Goal: Information Seeking & Learning: Learn about a topic

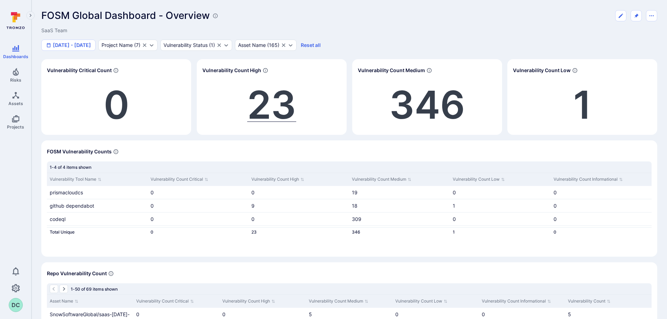
click at [285, 103] on span "23" at bounding box center [271, 104] width 49 height 47
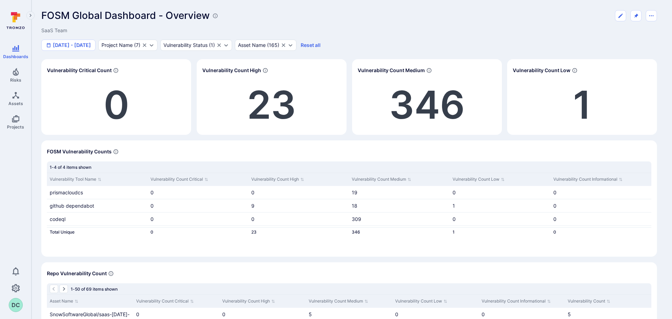
scroll to position [304, 0]
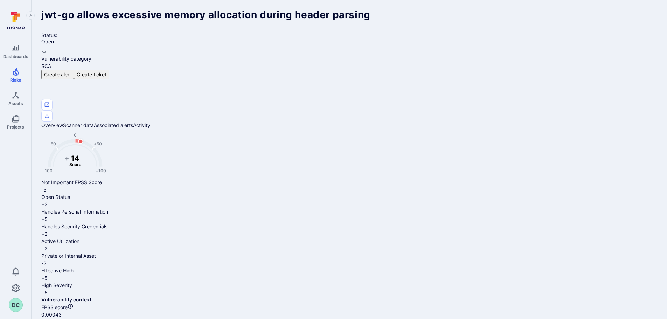
click at [16, 78] on span "Risks" at bounding box center [15, 79] width 11 height 5
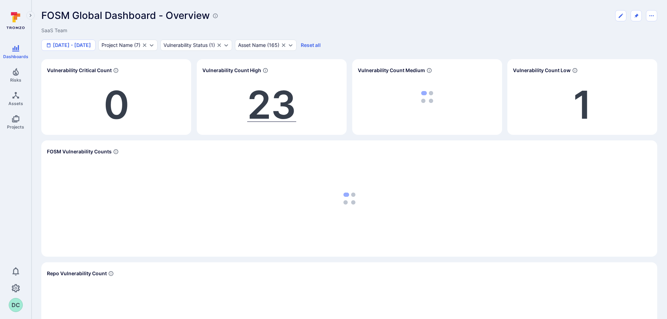
click at [286, 105] on span "23" at bounding box center [271, 104] width 49 height 47
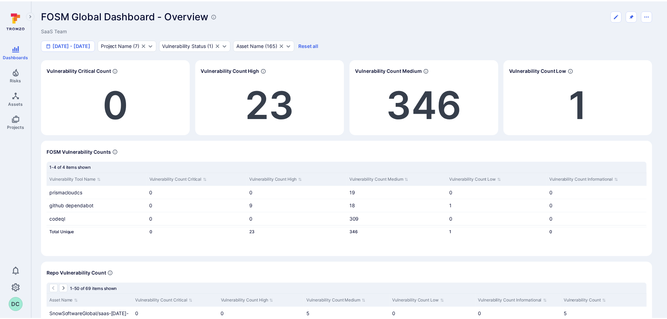
scroll to position [304, 0]
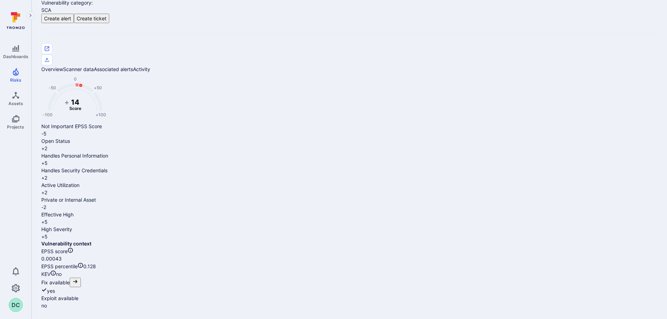
scroll to position [35, 0]
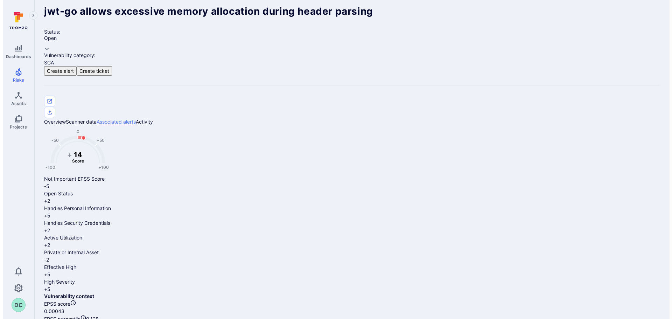
scroll to position [0, 0]
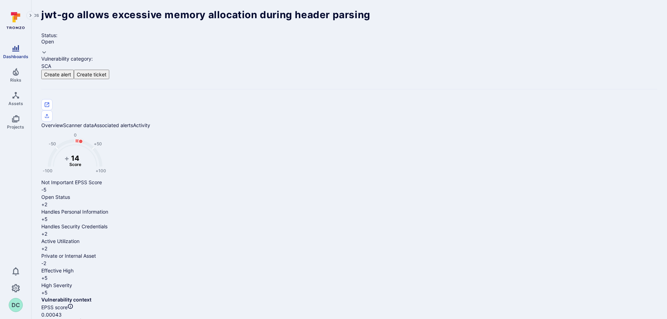
click at [17, 54] on span "Dashboards" at bounding box center [15, 56] width 25 height 5
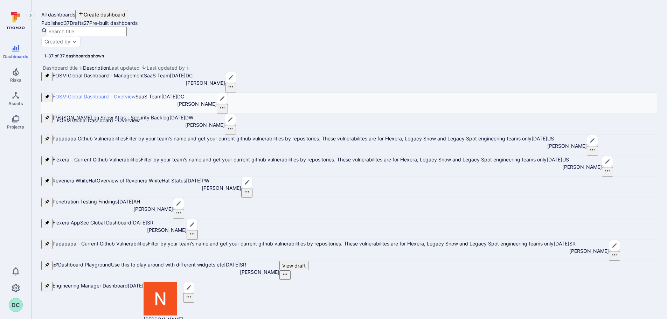
click at [96, 99] on link "FOSM Global Dashboard - Overview" at bounding box center [94, 96] width 83 height 6
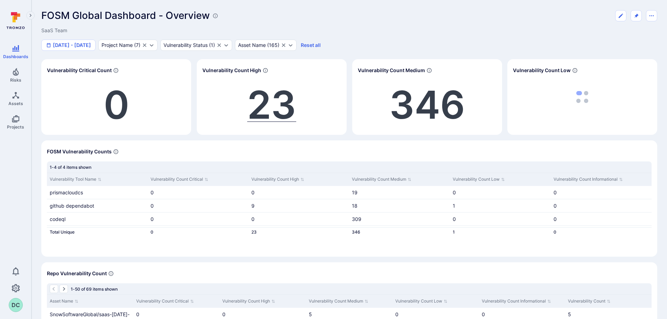
click at [259, 110] on span "23" at bounding box center [271, 104] width 49 height 47
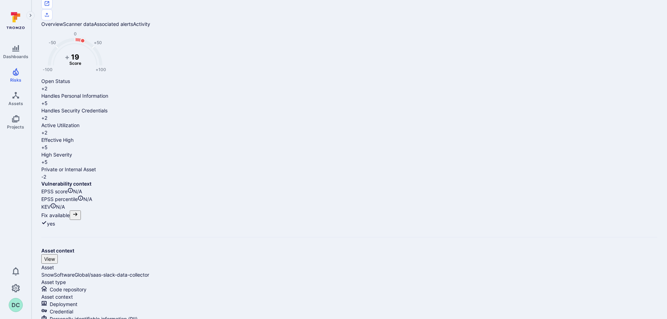
scroll to position [102, 0]
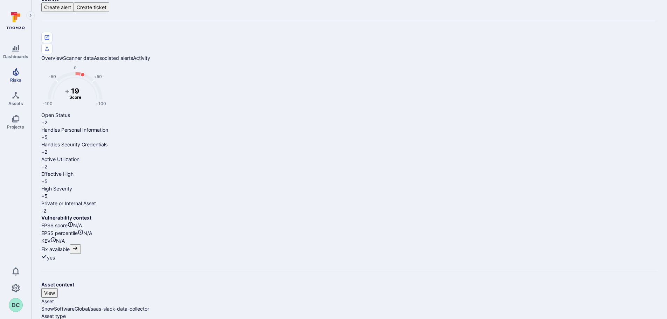
scroll to position [0, 0]
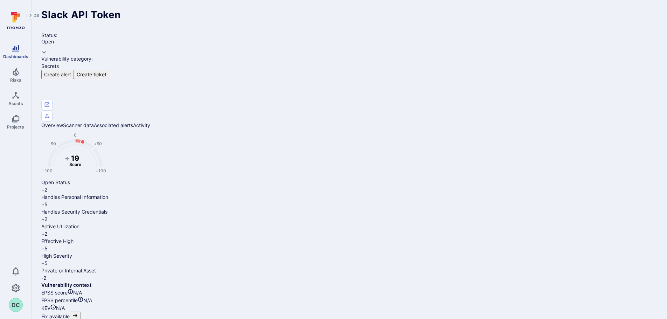
click at [15, 54] on span "Dashboards" at bounding box center [15, 56] width 25 height 5
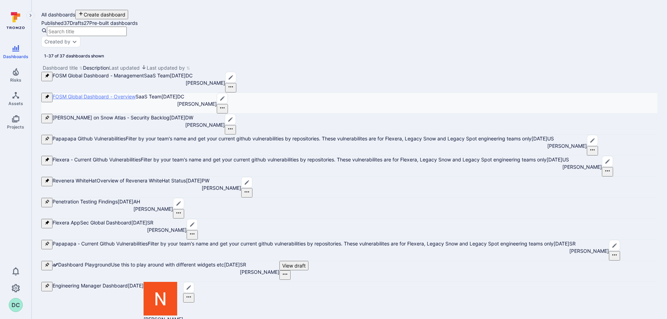
click at [83, 99] on link "FOSM Global Dashboard - Overview" at bounding box center [94, 96] width 83 height 6
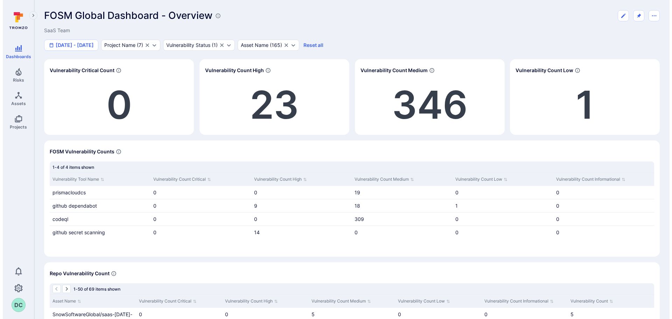
scroll to position [2, 0]
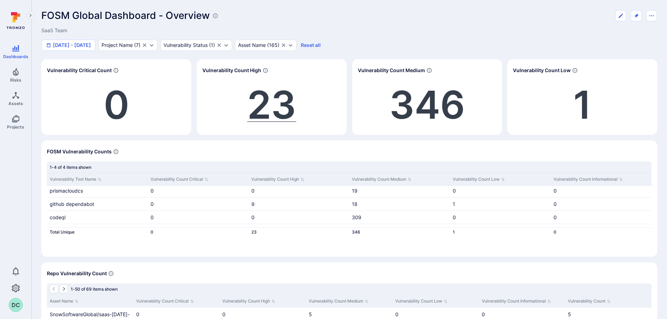
click at [257, 107] on span "23" at bounding box center [271, 104] width 49 height 47
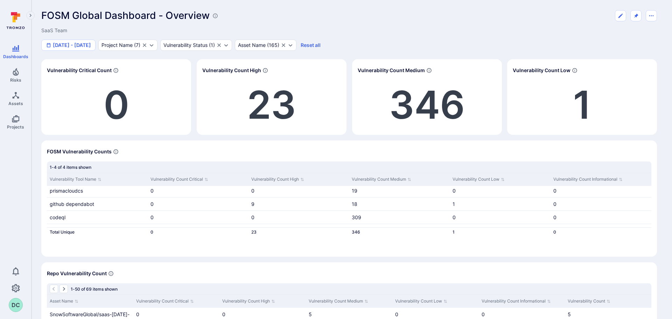
scroll to position [129, 0]
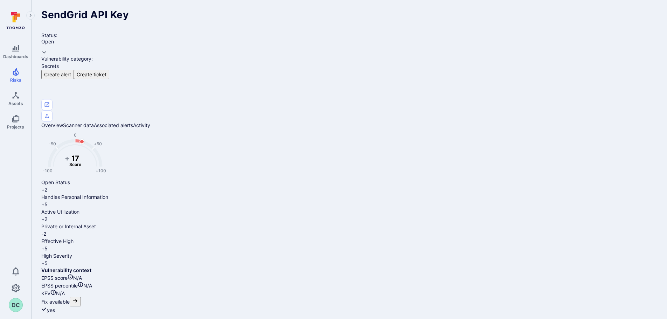
click at [18, 72] on icon "Risks" at bounding box center [16, 72] width 6 height 8
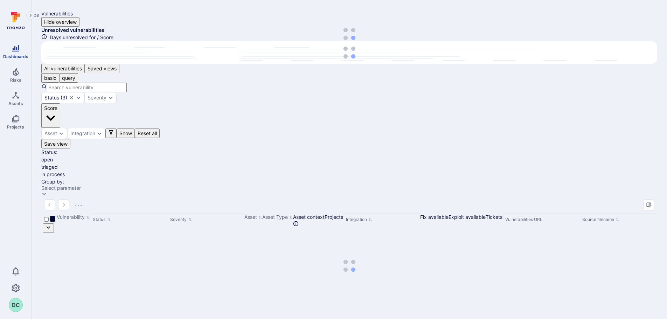
click at [18, 53] on link "Dashboards" at bounding box center [15, 51] width 31 height 21
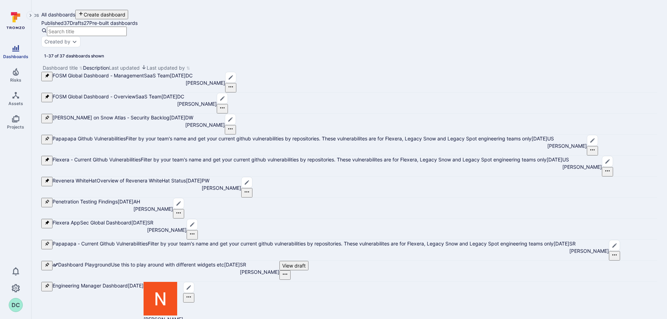
click at [20, 53] on link "Dashboards" at bounding box center [15, 51] width 31 height 21
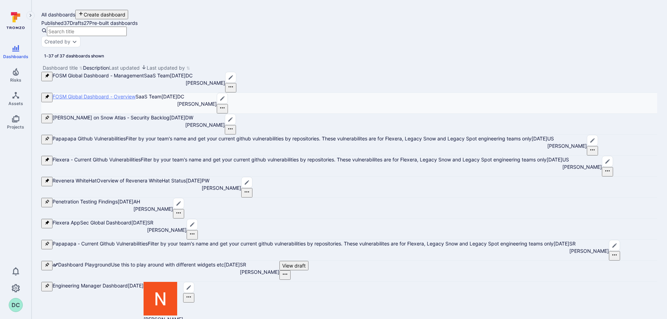
click at [92, 99] on link "FOSM Global Dashboard - Overview" at bounding box center [94, 96] width 83 height 6
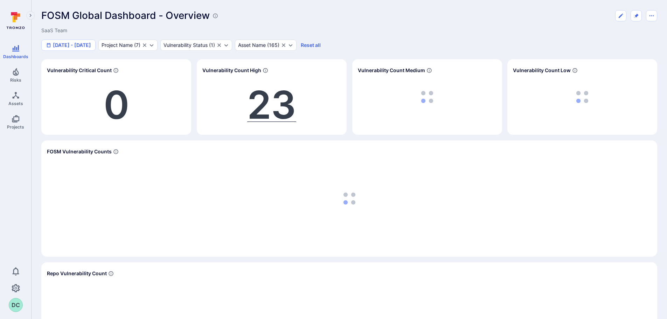
click at [261, 103] on span "23" at bounding box center [271, 104] width 49 height 47
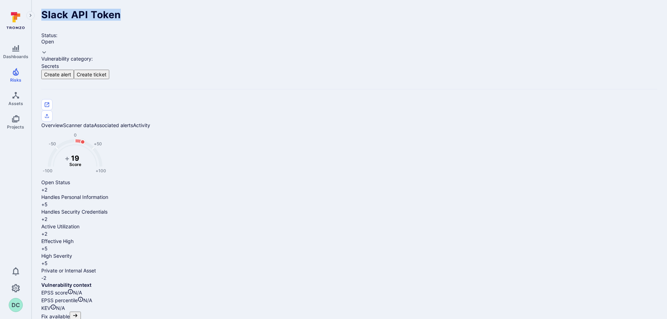
drag, startPoint x: 41, startPoint y: 16, endPoint x: 163, endPoint y: 15, distance: 121.8
copy span "Slack API Token"
drag, startPoint x: 364, startPoint y: 35, endPoint x: 357, endPoint y: 35, distance: 6.7
click at [357, 35] on div "Status: Open Vulnerability category: Secrets Create alert Create ticket" at bounding box center [349, 77] width 616 height 90
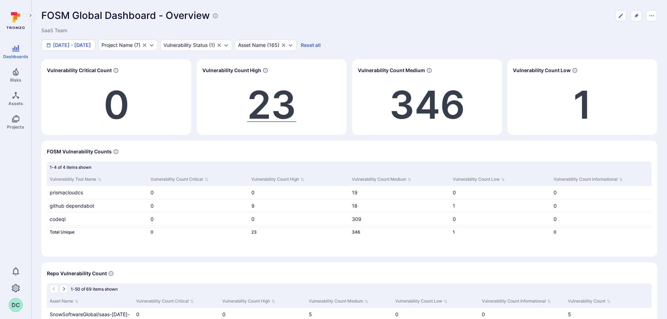
click at [282, 115] on span "23" at bounding box center [271, 104] width 49 height 47
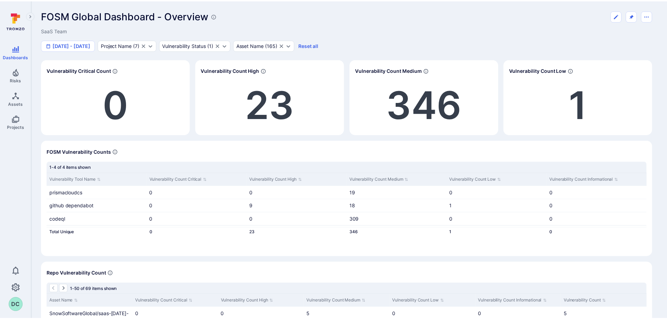
scroll to position [210, 0]
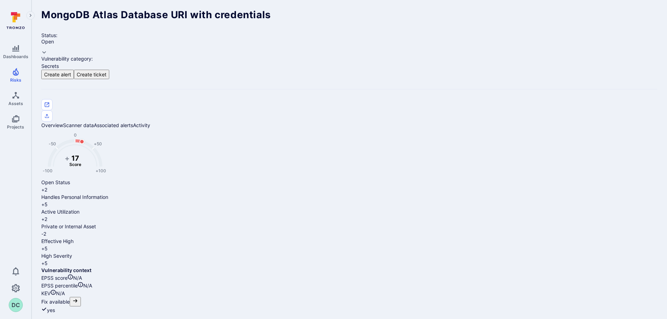
click at [223, 14] on span "MongoDB Atlas Database URI with credentials" at bounding box center [156, 15] width 230 height 12
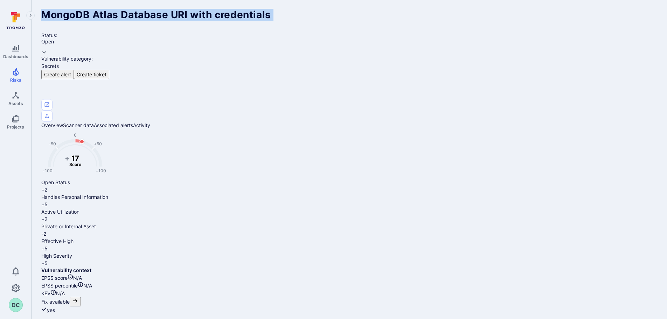
click at [223, 14] on span "MongoDB Atlas Database URI with credentials" at bounding box center [156, 15] width 230 height 12
copy span "MongoDB Atlas Database URI with credentials ... Show more"
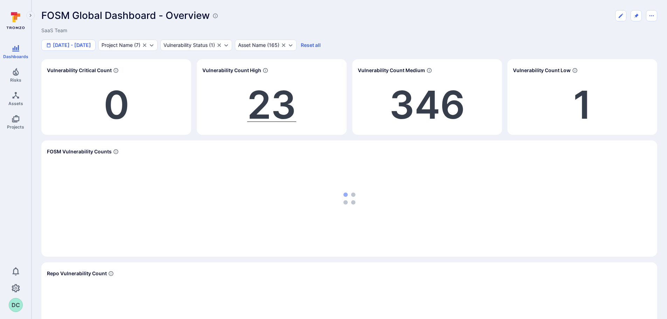
click at [264, 113] on span "23" at bounding box center [271, 104] width 49 height 47
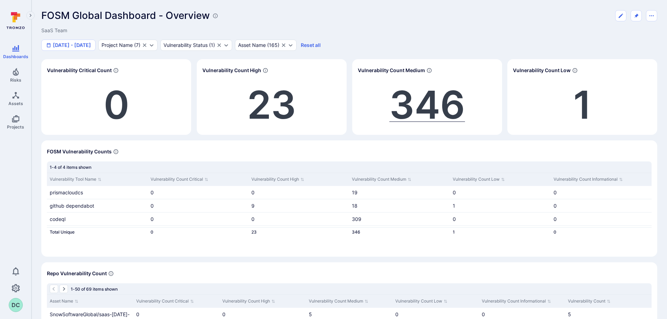
click at [408, 110] on span "346" at bounding box center [427, 104] width 76 height 47
